Goal: Information Seeking & Learning: Learn about a topic

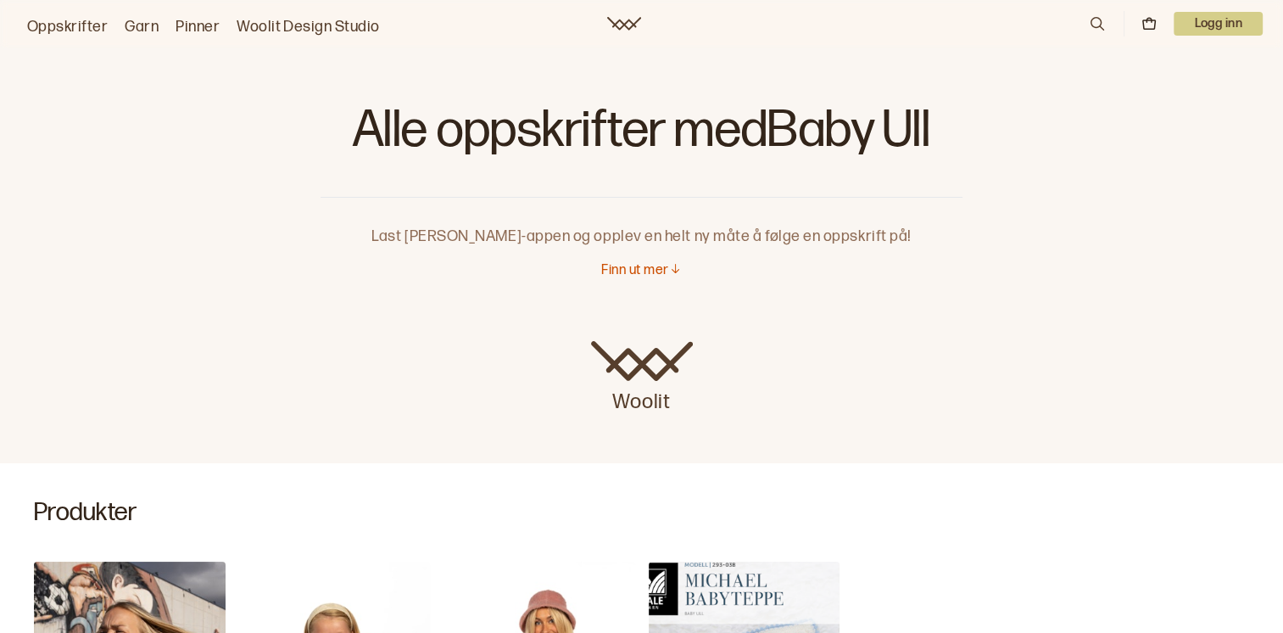
click at [81, 31] on link "Oppskrifter" at bounding box center [67, 27] width 81 height 24
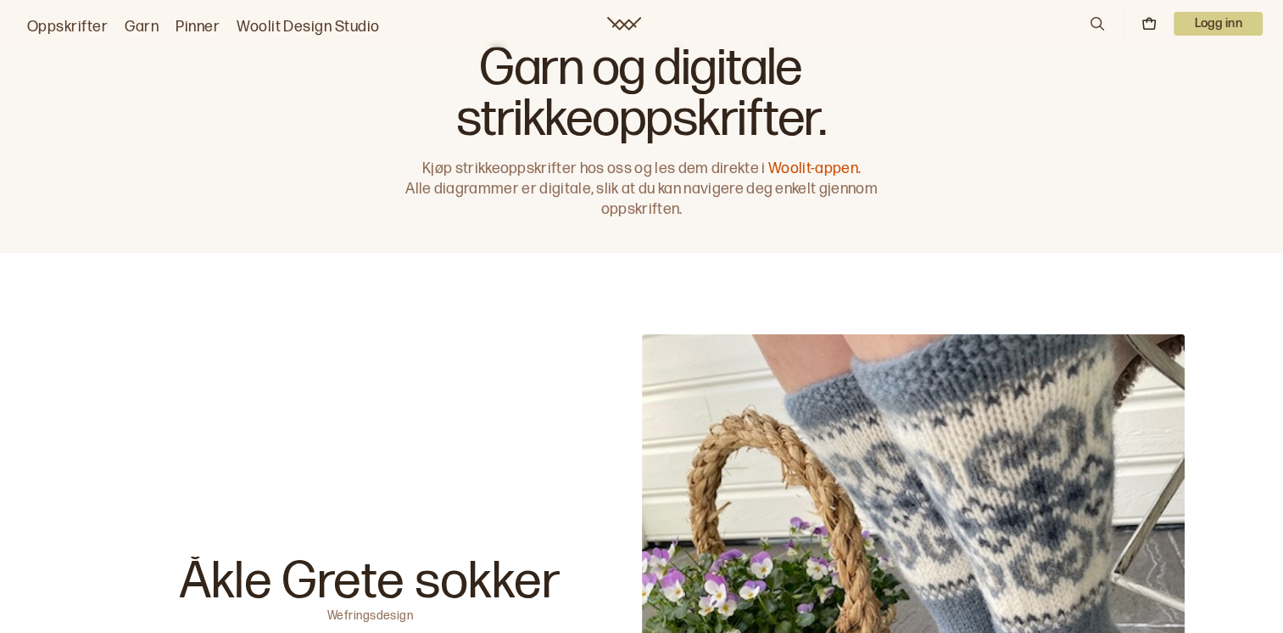
click at [1103, 20] on icon at bounding box center [1097, 23] width 19 height 19
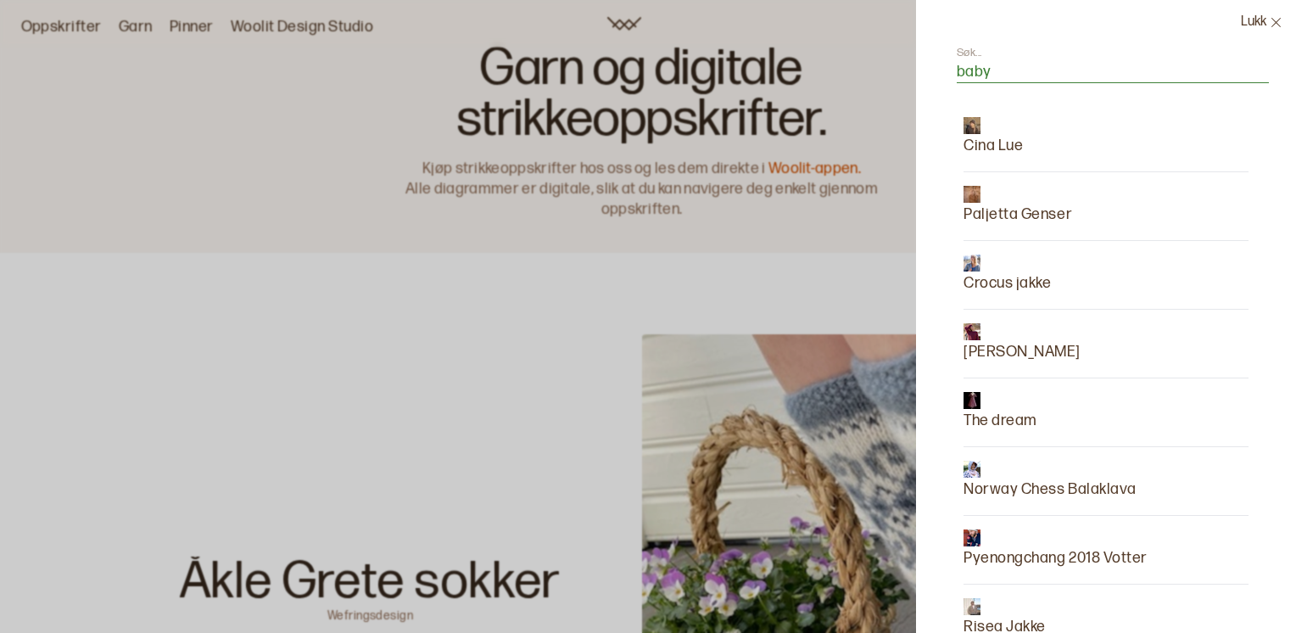
type input "baby"
click at [1261, 30] on button "Lukk" at bounding box center [1261, 22] width 69 height 45
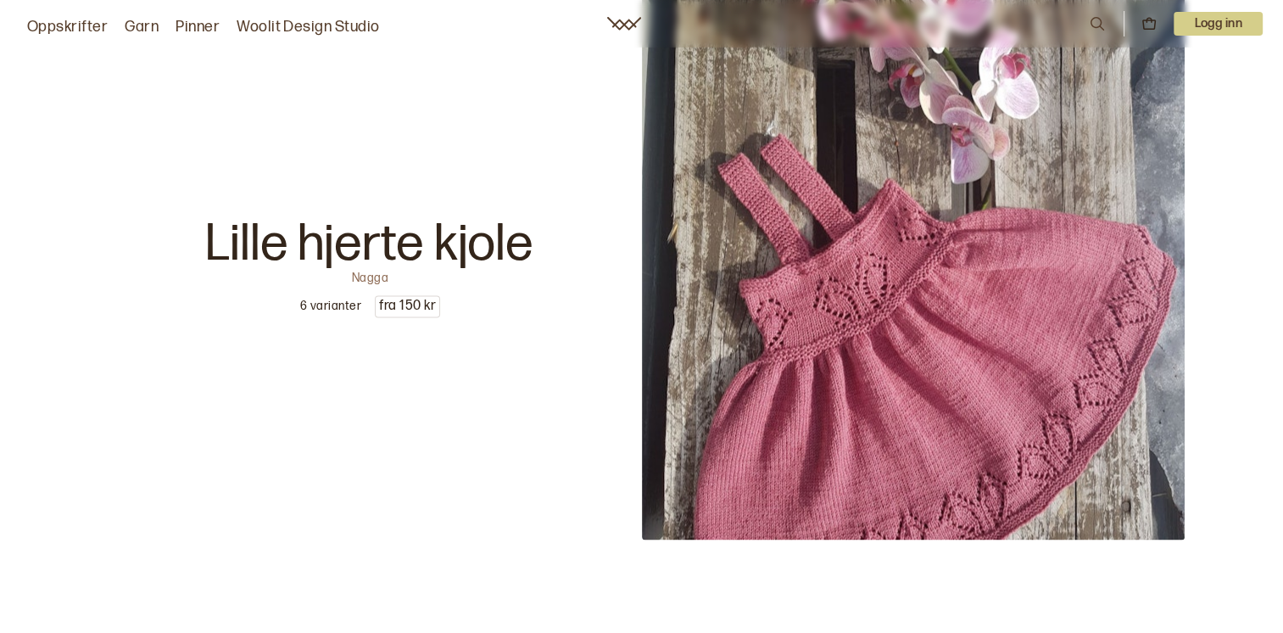
scroll to position [9011, 0]
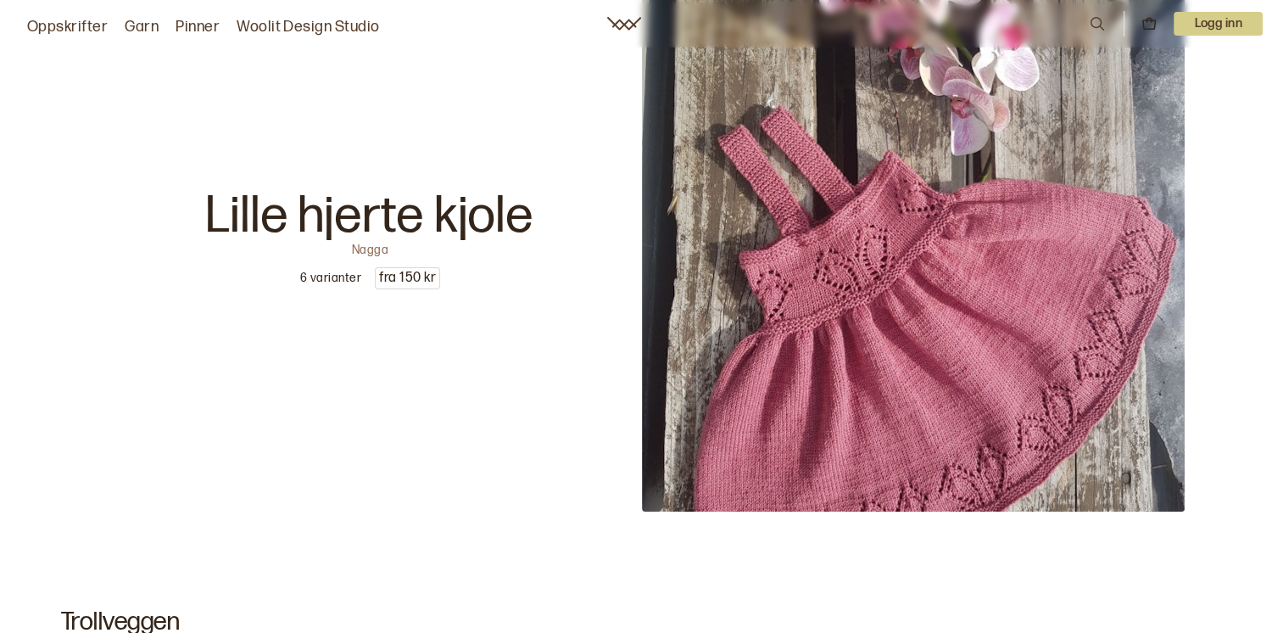
click at [333, 270] on p "6 varianter" at bounding box center [330, 278] width 61 height 17
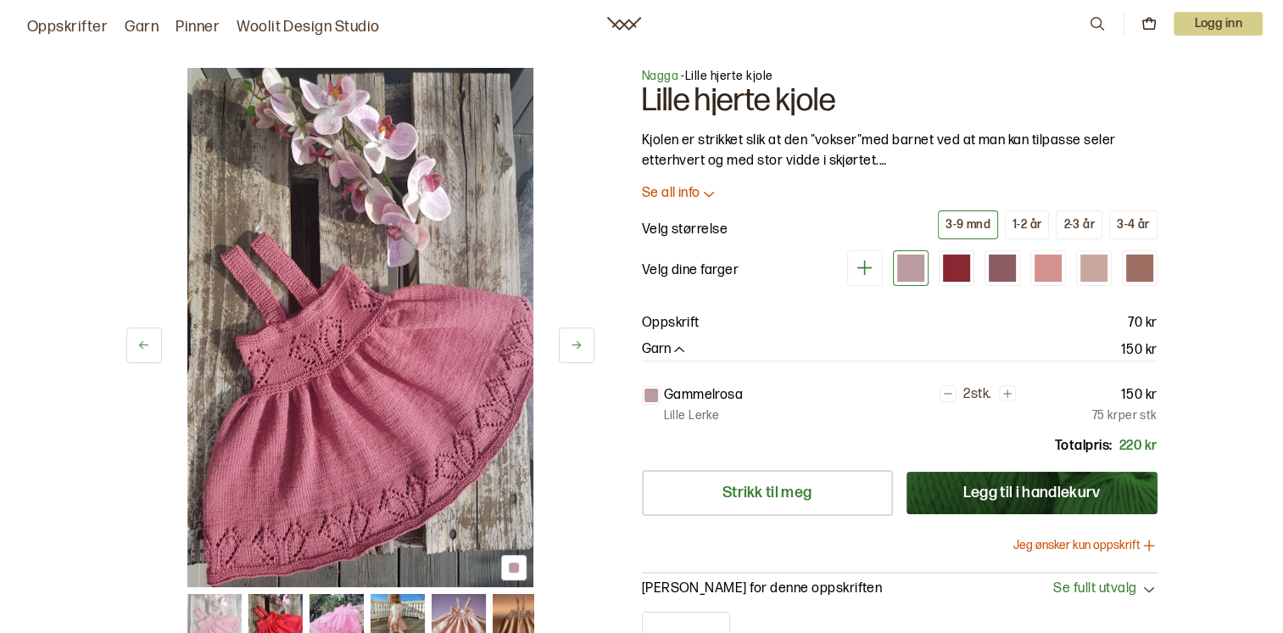
click at [398, 604] on img at bounding box center [398, 621] width 54 height 54
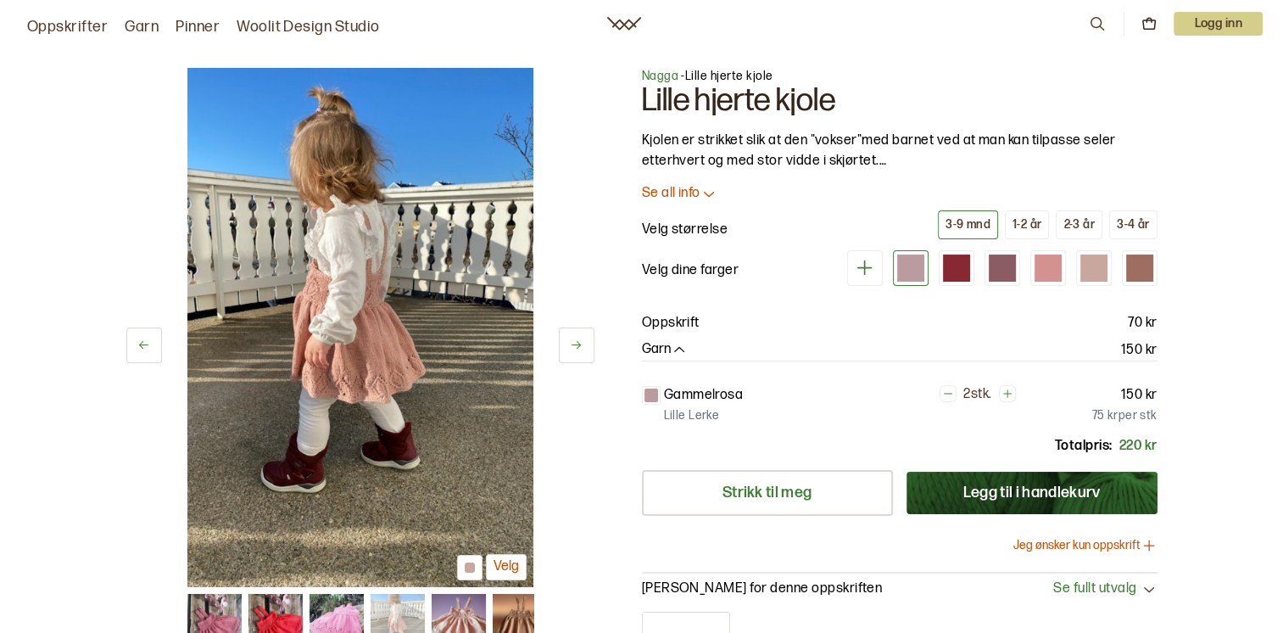
click at [443, 612] on img at bounding box center [459, 621] width 54 height 54
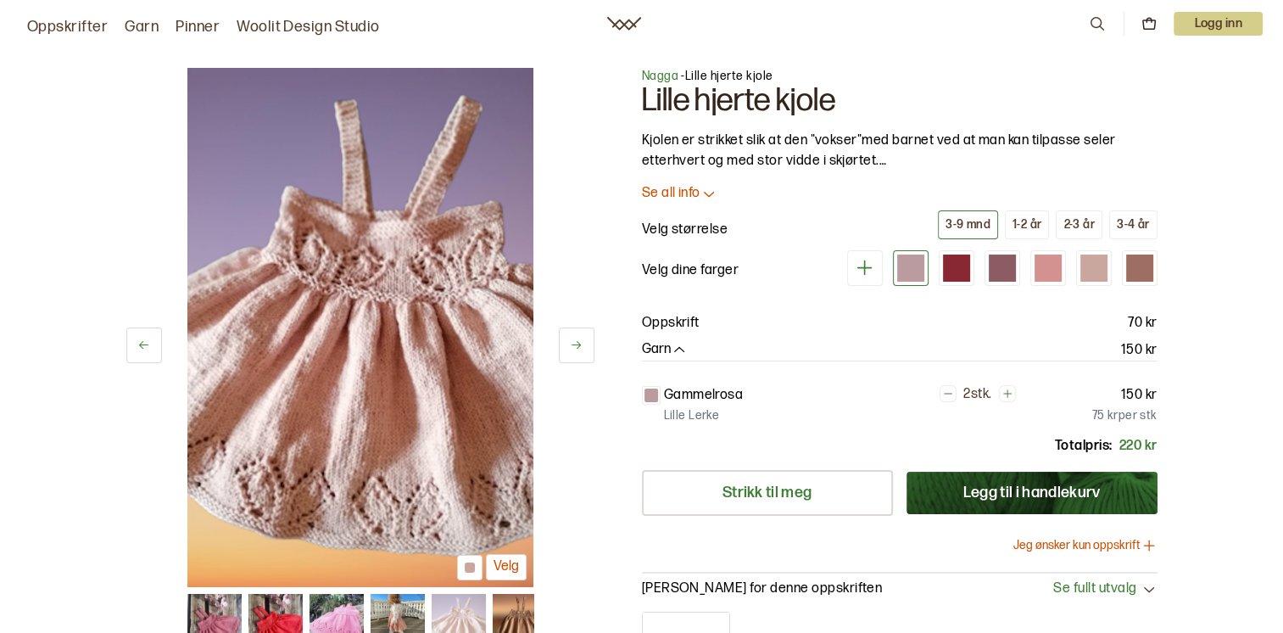
click at [333, 605] on img at bounding box center [337, 621] width 54 height 54
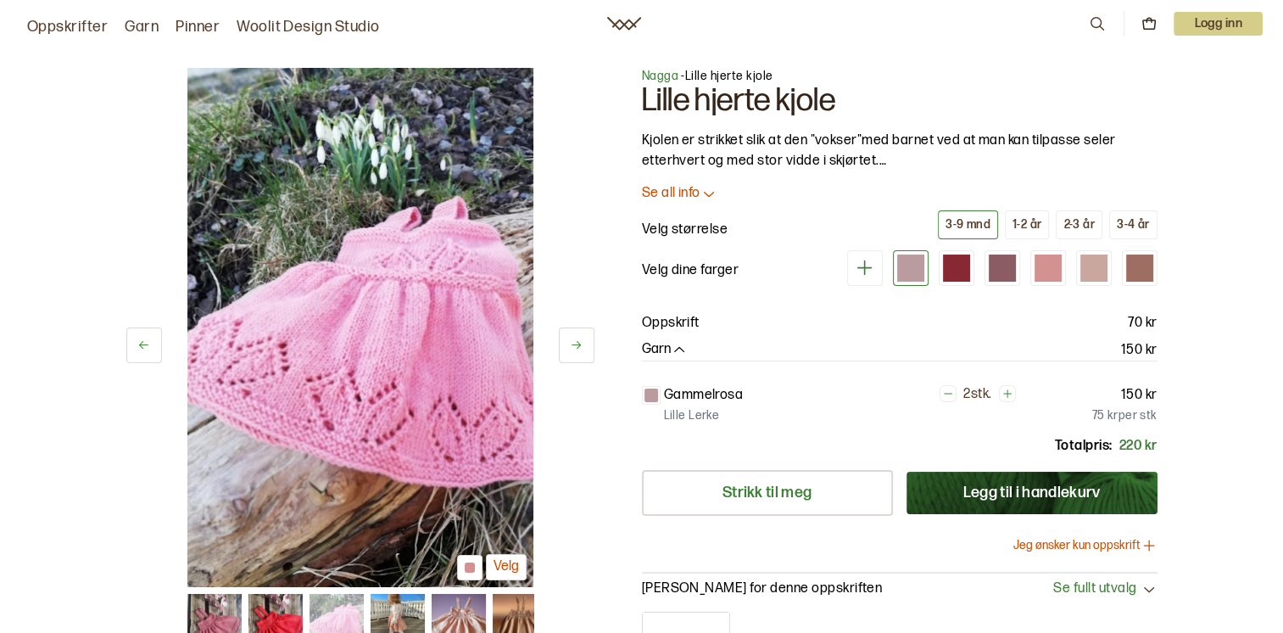
click at [282, 614] on img at bounding box center [276, 621] width 54 height 54
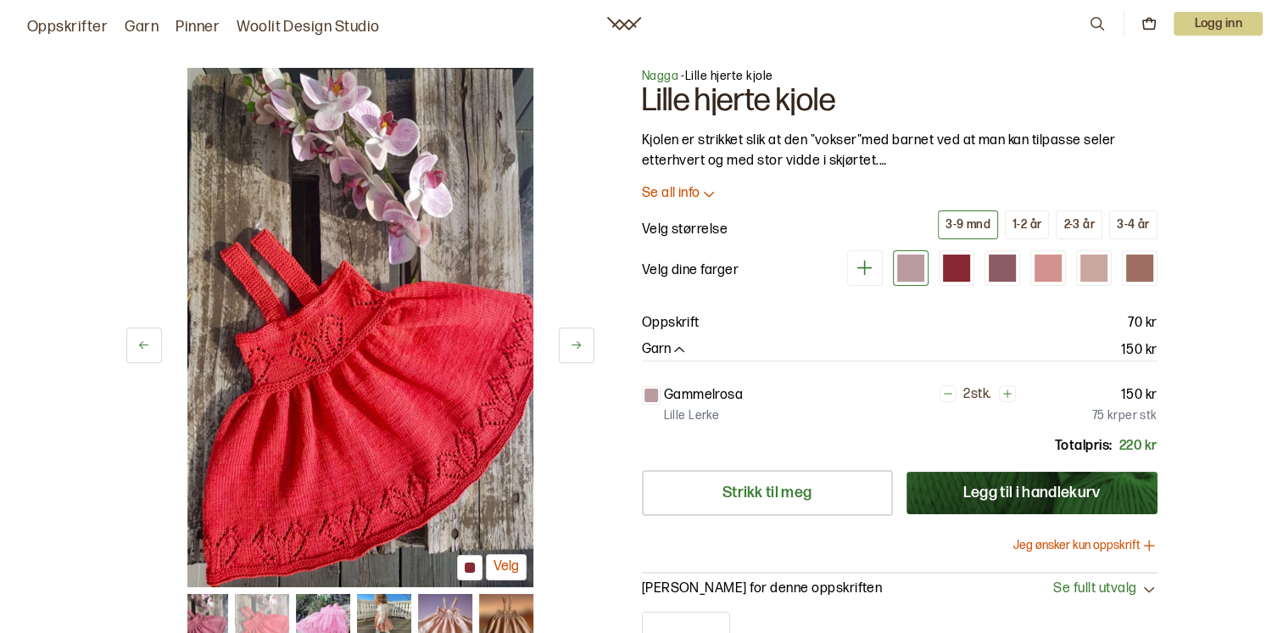
click at [48, 28] on link "Oppskrifter" at bounding box center [67, 27] width 81 height 24
